Goal: Transaction & Acquisition: Book appointment/travel/reservation

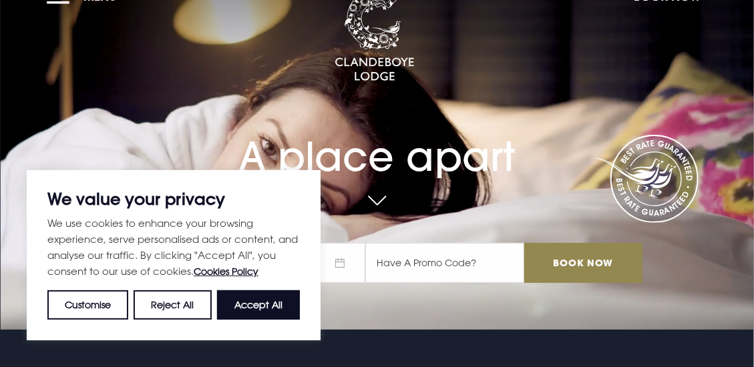
scroll to position [39, 0]
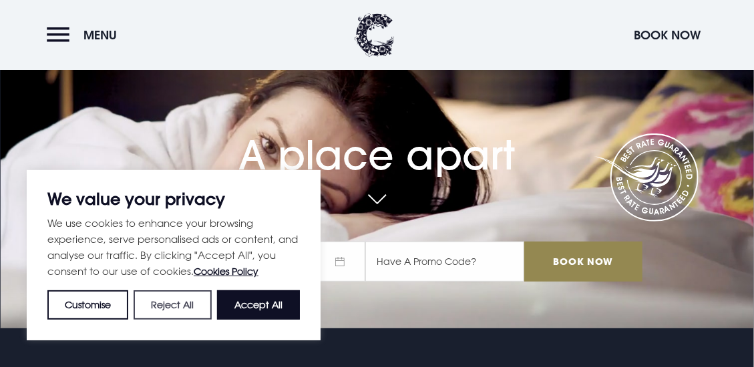
click at [160, 312] on button "Reject All" at bounding box center [172, 304] width 77 height 29
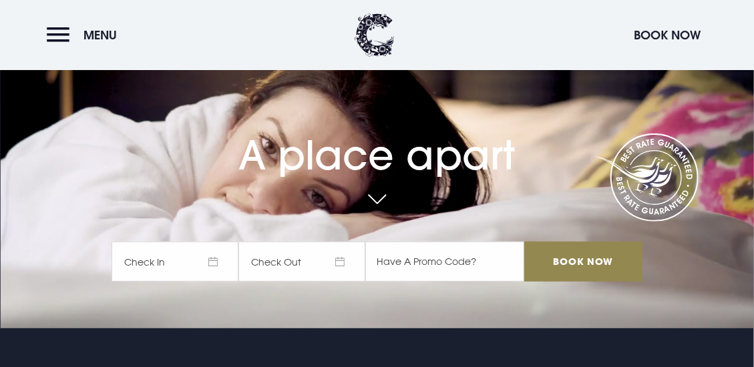
click at [210, 262] on span "Check In" at bounding box center [175, 262] width 127 height 40
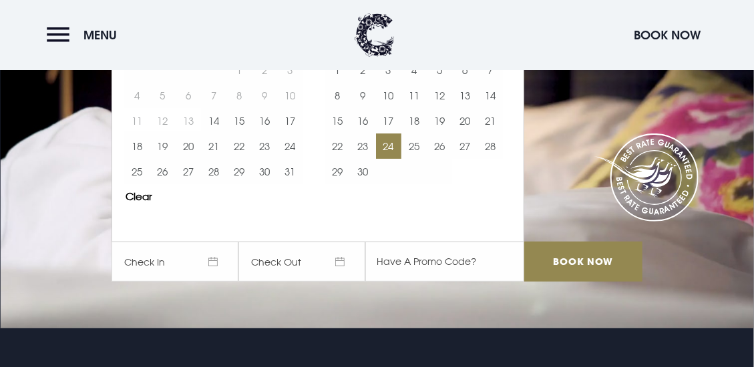
scroll to position [0, 0]
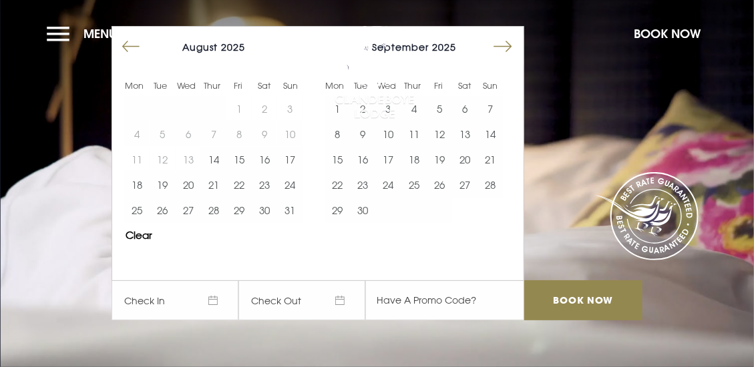
click at [505, 49] on button "Move forward to switch to the next month." at bounding box center [502, 46] width 25 height 25
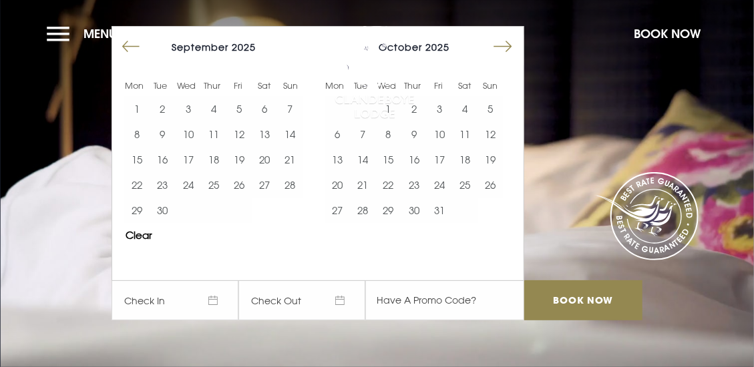
click at [505, 49] on button "Move forward to switch to the next month." at bounding box center [502, 46] width 25 height 25
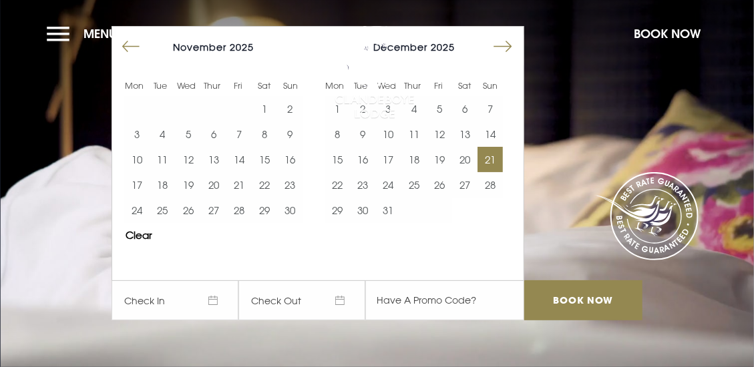
click at [495, 156] on button "21" at bounding box center [489, 159] width 25 height 25
click at [351, 288] on span "[DATE]" at bounding box center [301, 300] width 127 height 40
click at [345, 185] on button "22" at bounding box center [337, 184] width 25 height 25
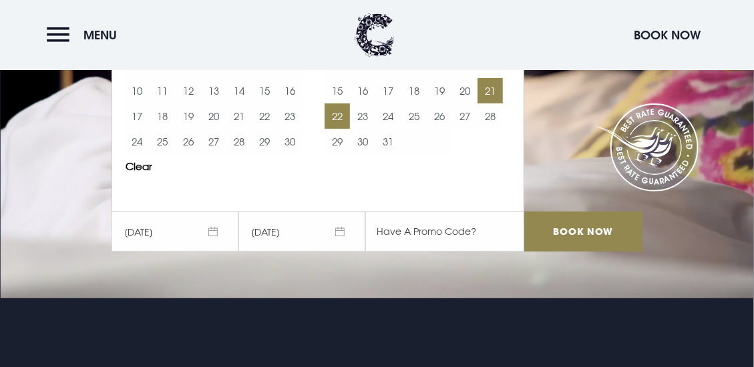
scroll to position [73, 0]
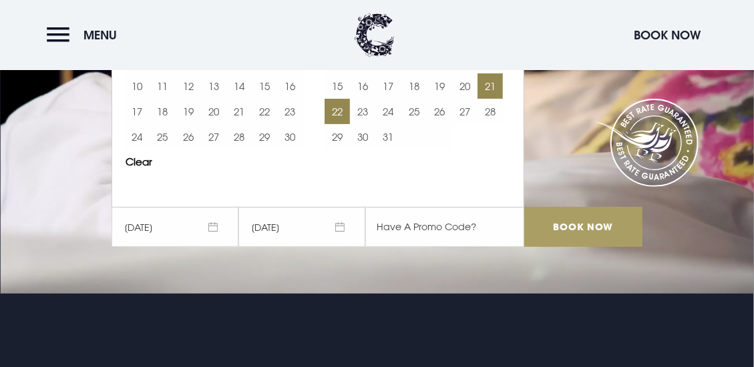
click at [589, 224] on input "Book Now" at bounding box center [583, 227] width 118 height 40
